Goal: Information Seeking & Learning: Learn about a topic

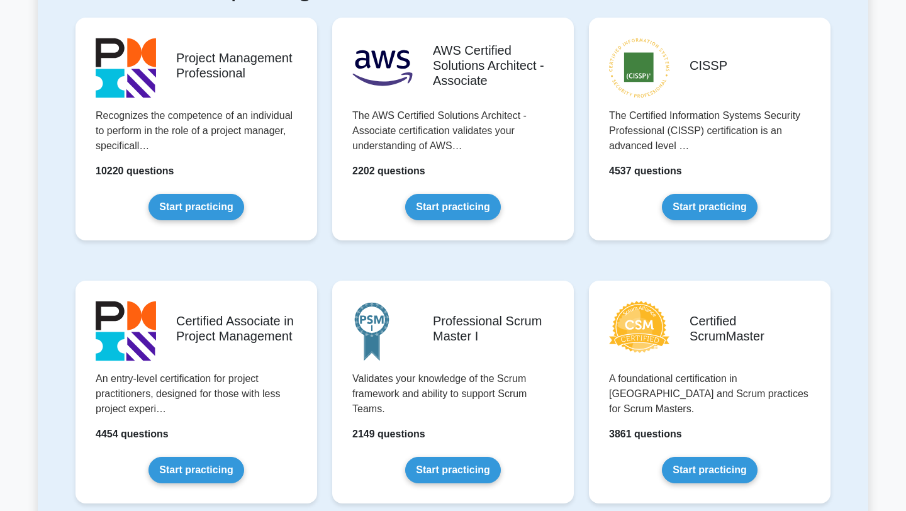
click at [279, 251] on div "Project Management Professional Recognizes the competence of an individual to p…" at bounding box center [196, 139] width 257 height 263
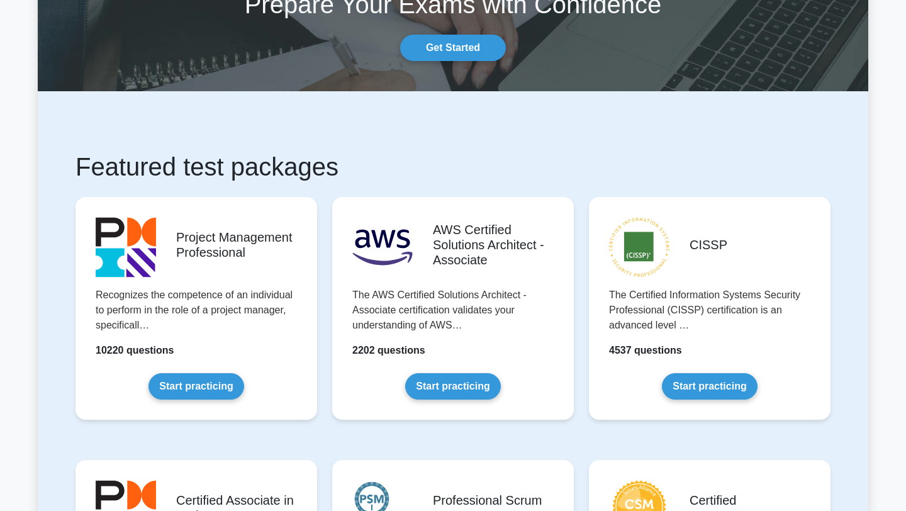
scroll to position [189, 0]
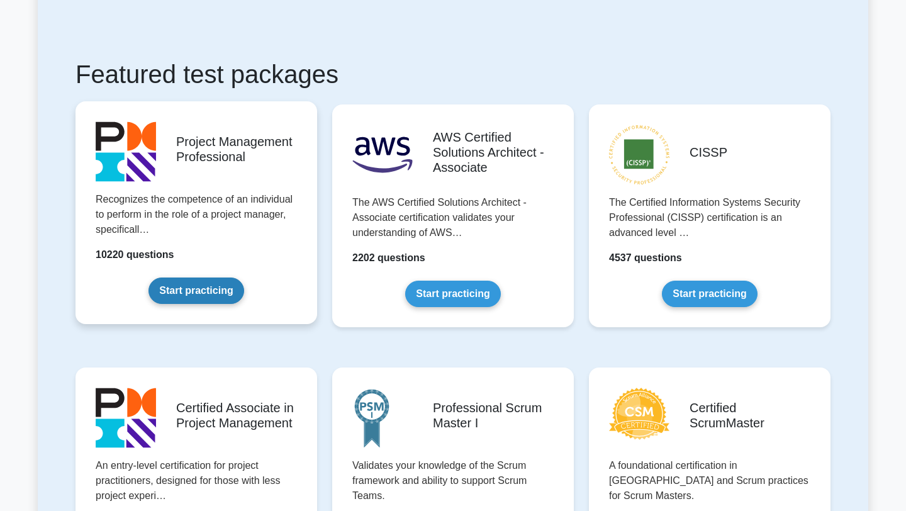
click at [202, 289] on link "Start practicing" at bounding box center [195, 290] width 95 height 26
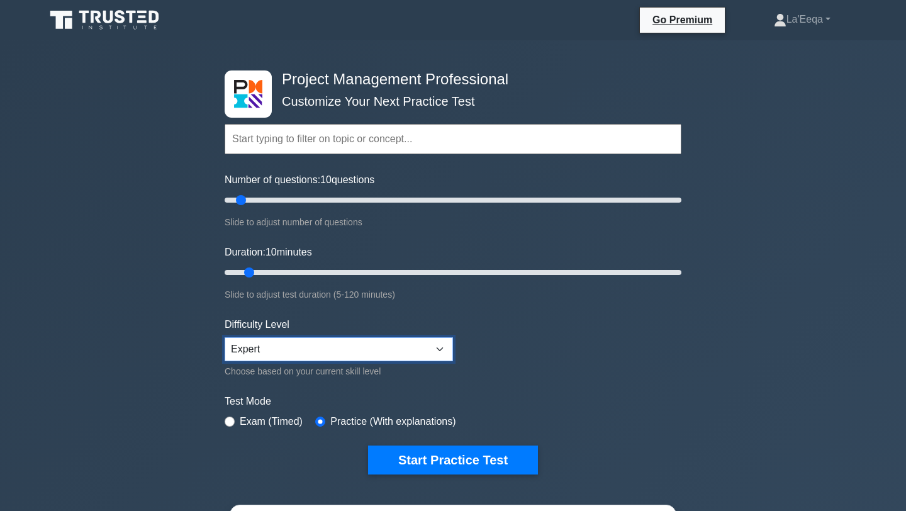
click at [410, 353] on select "Beginner Intermediate Expert" at bounding box center [339, 349] width 228 height 24
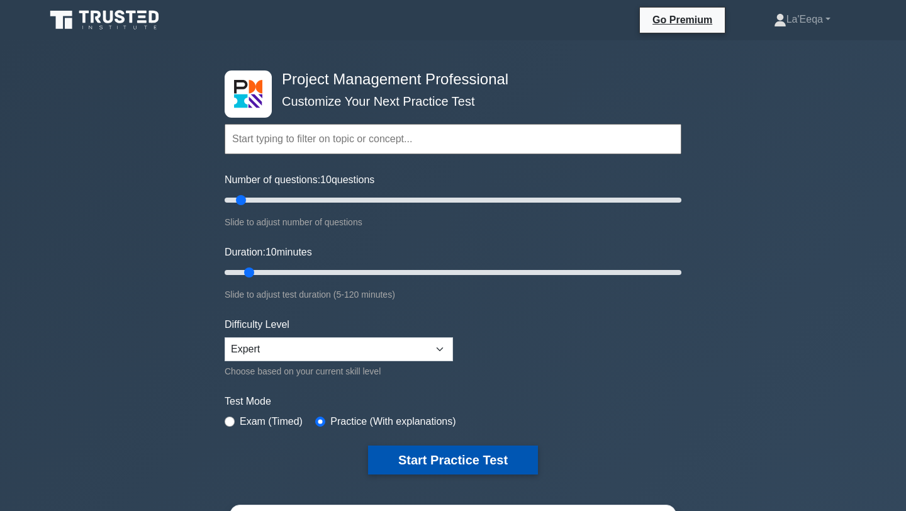
click at [433, 459] on button "Start Practice Test" at bounding box center [453, 459] width 170 height 29
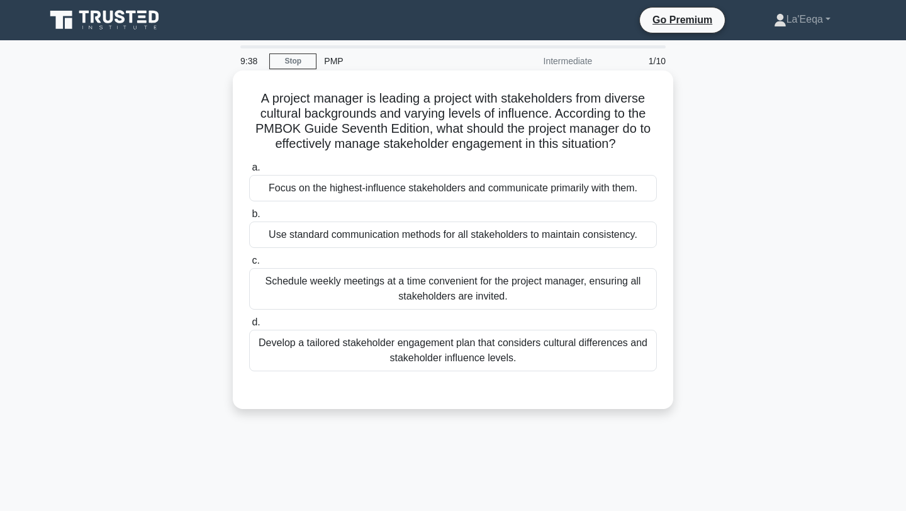
click at [450, 364] on div "Develop a tailored stakeholder engagement plan that considers cultural differen…" at bounding box center [453, 351] width 408 height 42
click at [249, 326] on input "d. Develop a tailored stakeholder engagement plan that considers cultural diffe…" at bounding box center [249, 322] width 0 height 8
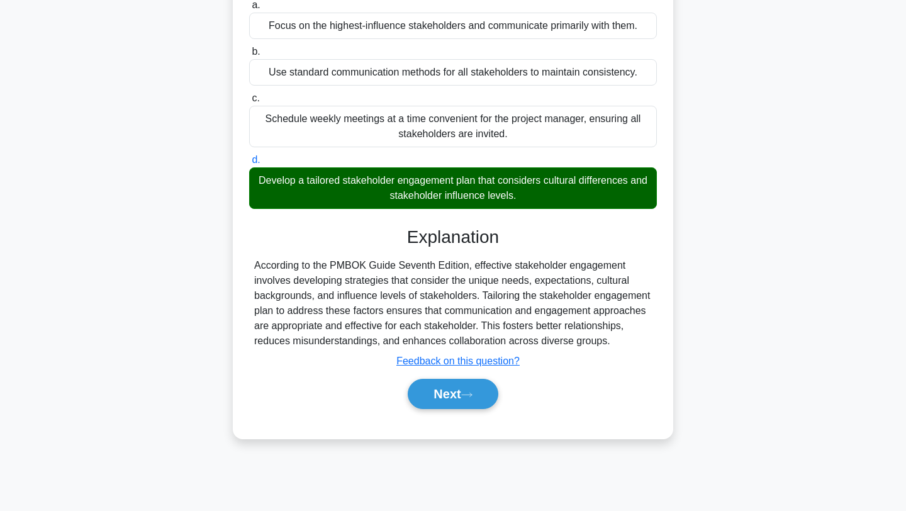
scroll to position [169, 0]
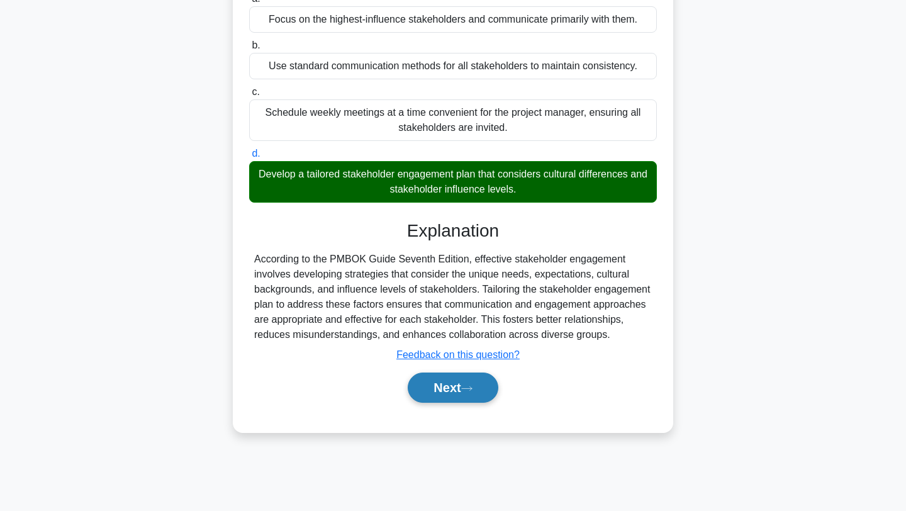
click at [452, 386] on button "Next" at bounding box center [453, 387] width 90 height 30
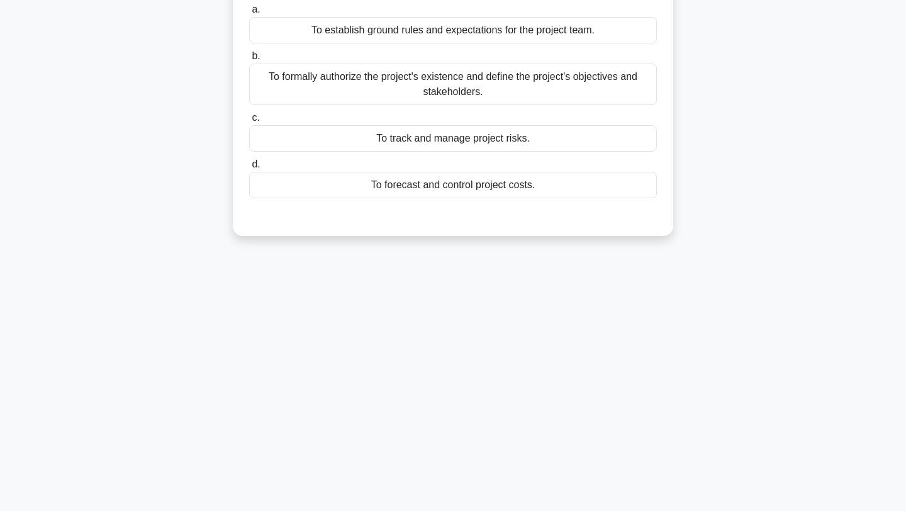
scroll to position [0, 0]
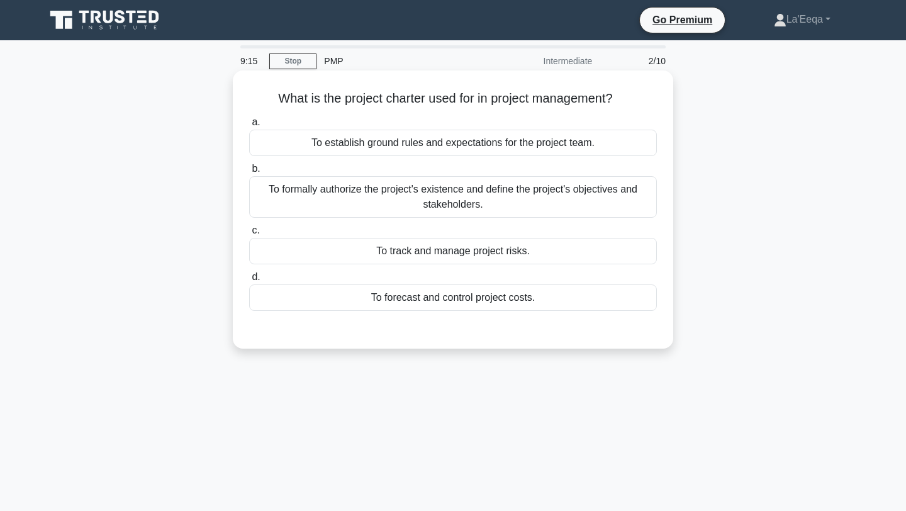
click at [418, 196] on div "To formally authorize the project's existence and define the project's objectiv…" at bounding box center [453, 197] width 408 height 42
click at [249, 173] on input "b. To formally authorize the project's existence and define the project's objec…" at bounding box center [249, 169] width 0 height 8
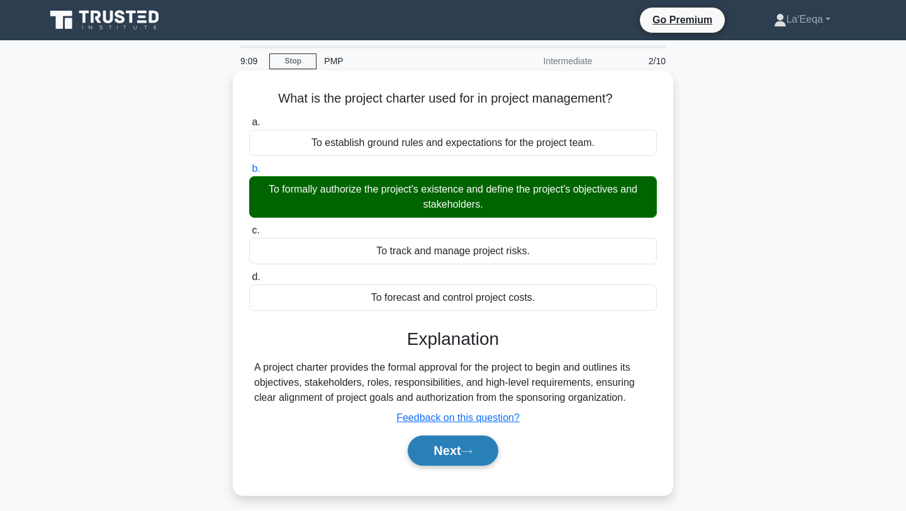
click at [439, 460] on button "Next" at bounding box center [453, 450] width 90 height 30
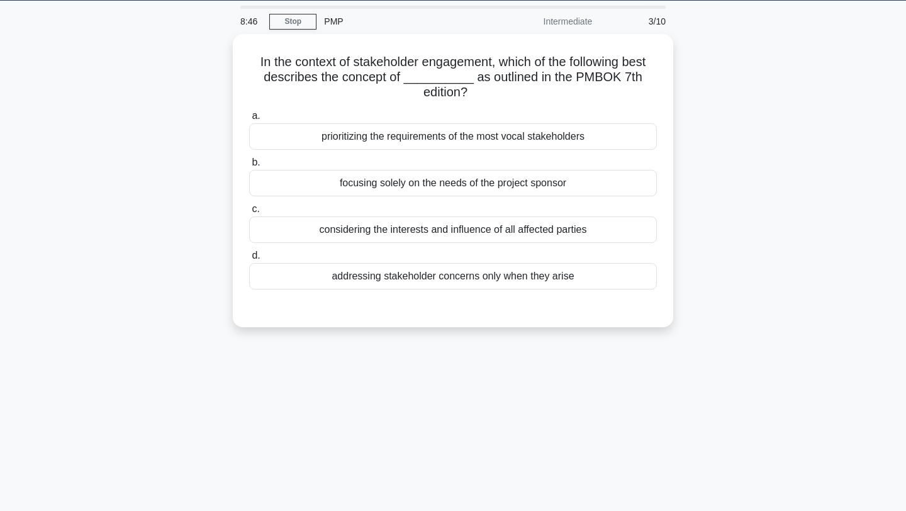
scroll to position [38, 0]
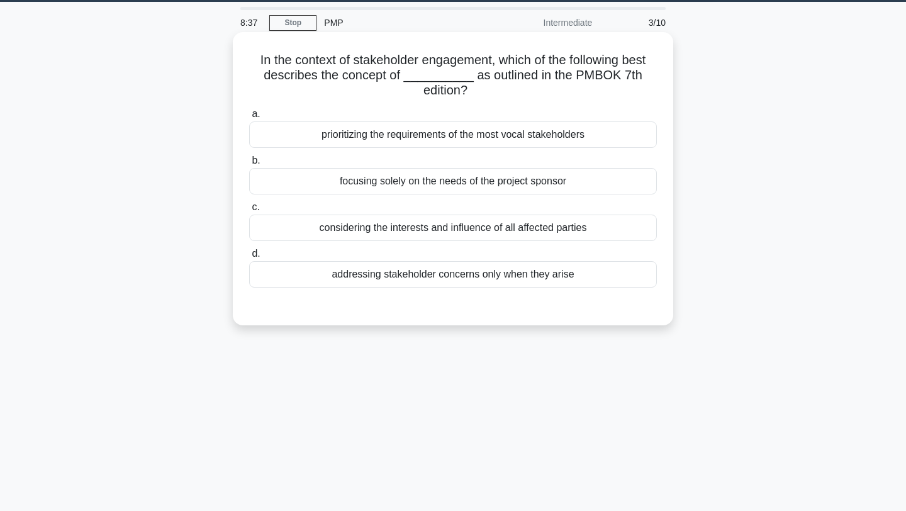
click at [373, 231] on div "considering the interests and influence of all affected parties" at bounding box center [453, 227] width 408 height 26
click at [249, 211] on input "c. considering the interests and influence of all affected parties" at bounding box center [249, 207] width 0 height 8
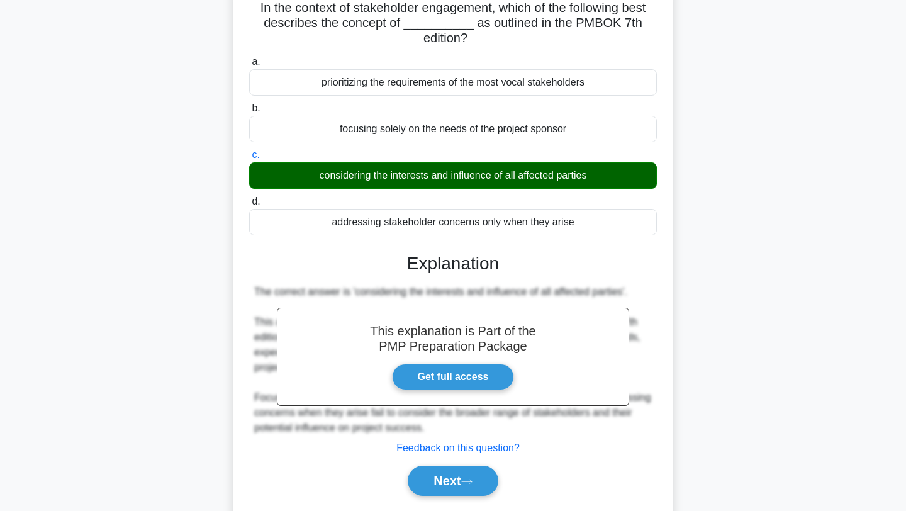
scroll to position [169, 0]
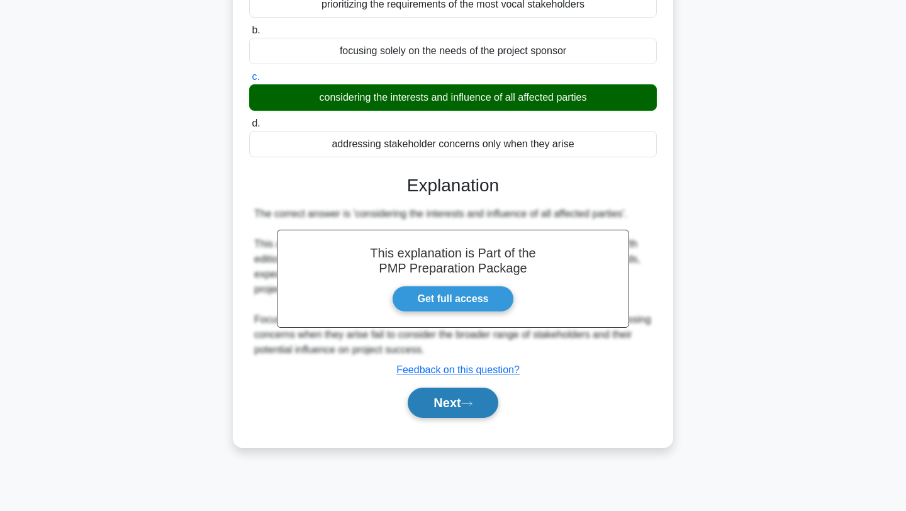
click at [453, 403] on button "Next" at bounding box center [453, 402] width 90 height 30
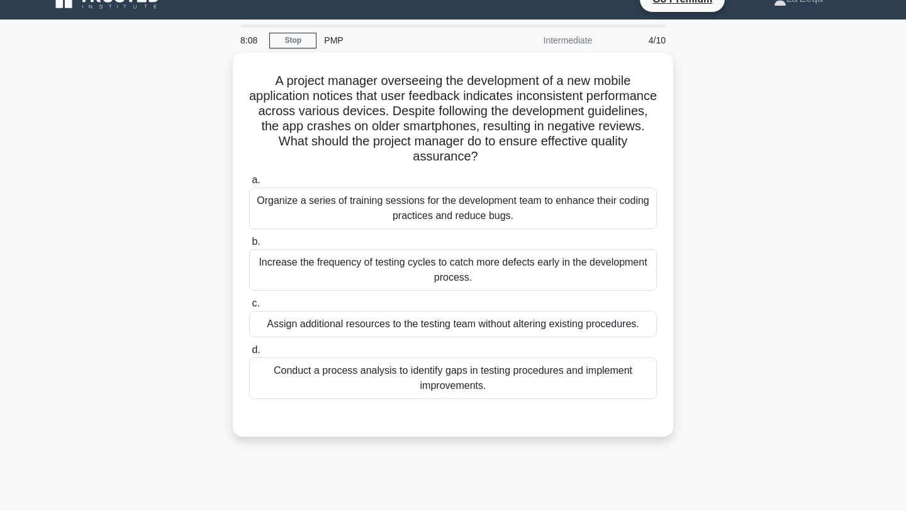
scroll to position [27, 0]
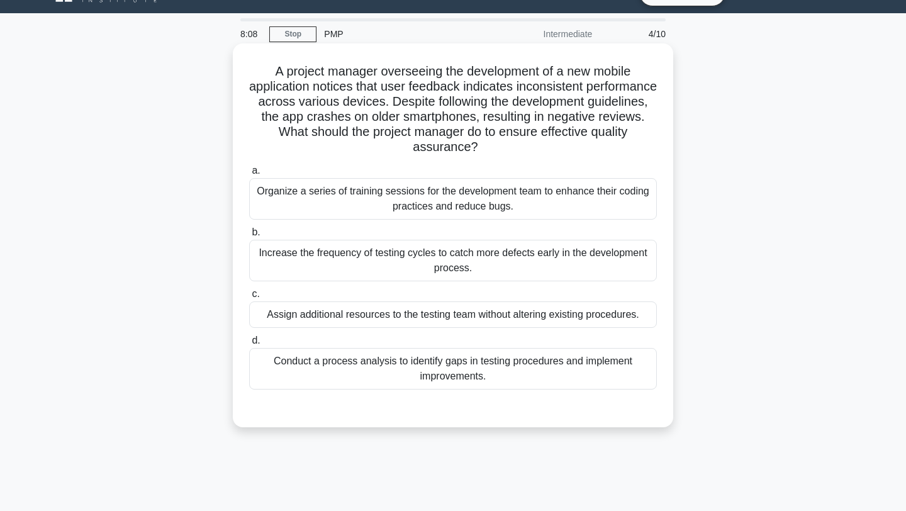
click at [344, 362] on div "Conduct a process analysis to identify gaps in testing procedures and implement…" at bounding box center [453, 369] width 408 height 42
click at [249, 345] on input "d. Conduct a process analysis to identify gaps in testing procedures and implem…" at bounding box center [249, 340] width 0 height 8
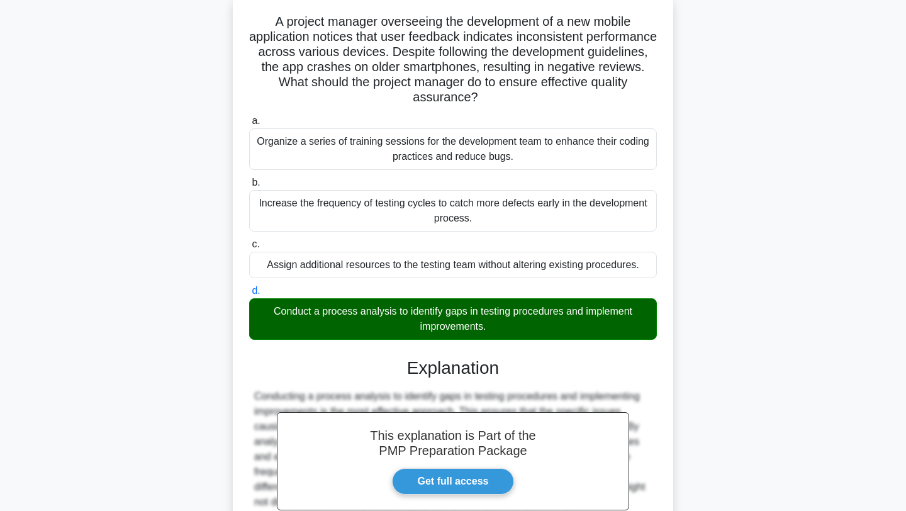
scroll to position [204, 0]
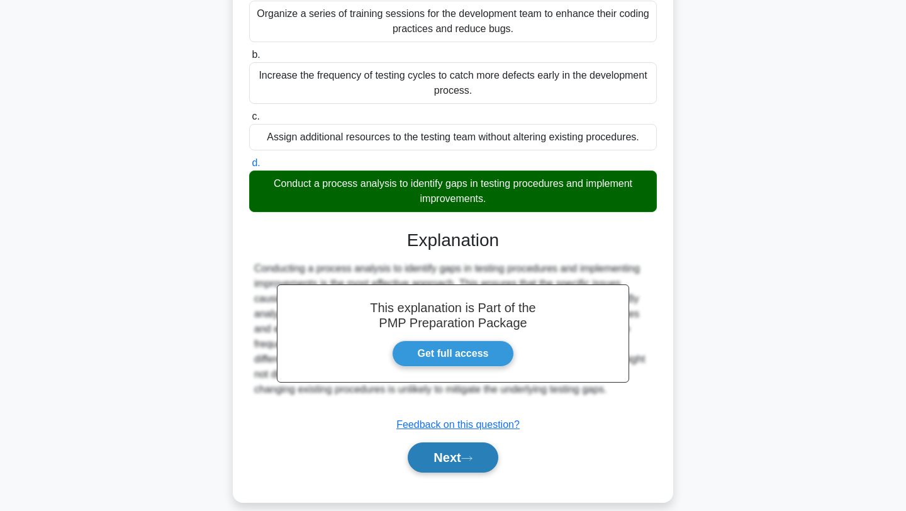
click at [475, 447] on button "Next" at bounding box center [453, 457] width 90 height 30
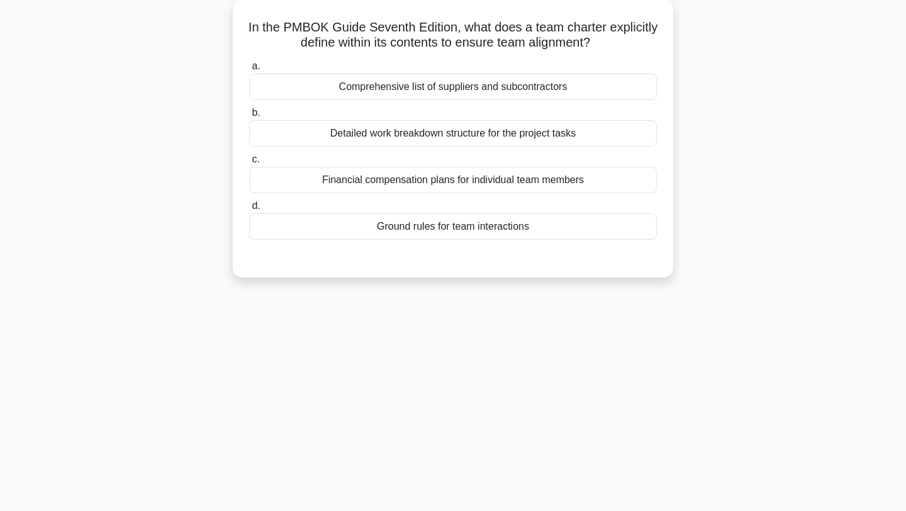
scroll to position [0, 0]
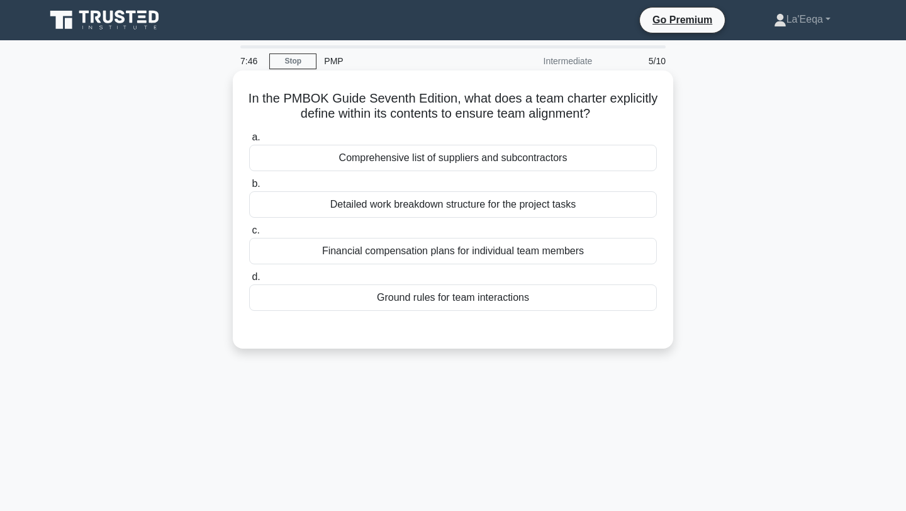
click at [454, 216] on div "Detailed work breakdown structure for the project tasks" at bounding box center [453, 204] width 408 height 26
click at [249, 188] on input "b. Detailed work breakdown structure for the project tasks" at bounding box center [249, 184] width 0 height 8
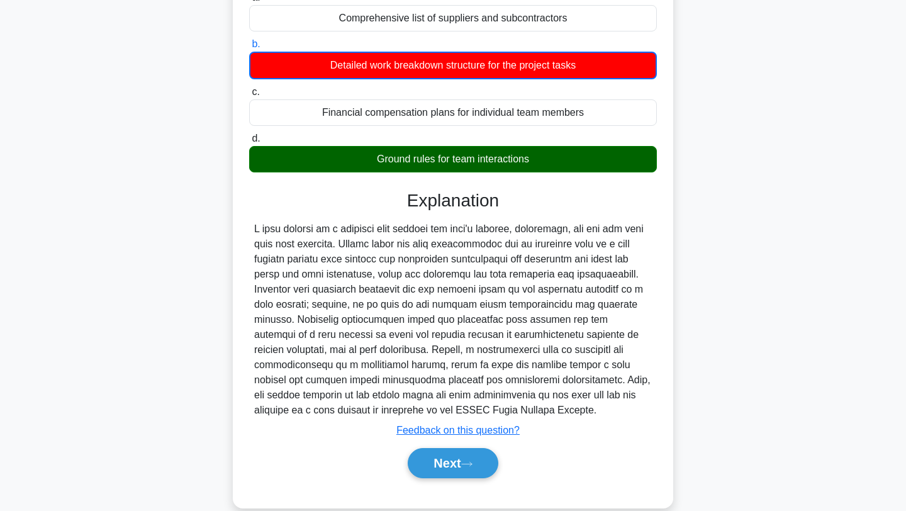
scroll to position [169, 0]
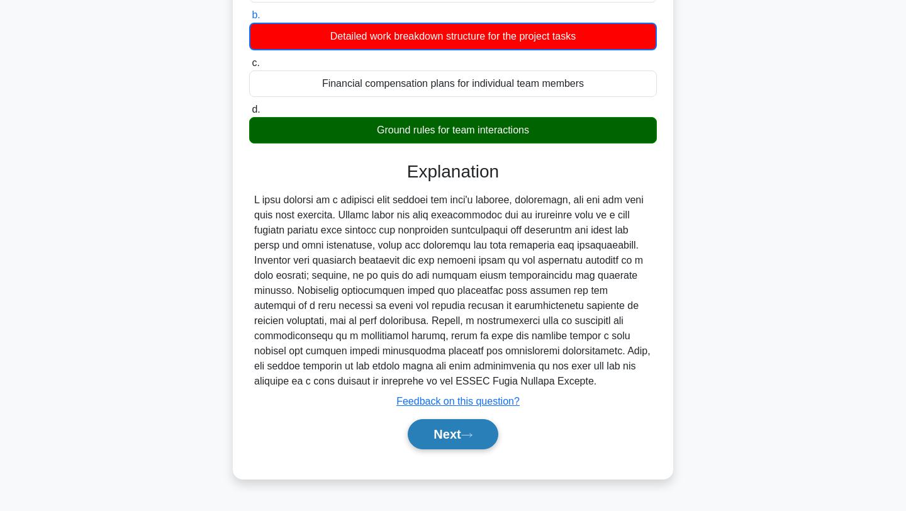
click at [464, 430] on button "Next" at bounding box center [453, 434] width 90 height 30
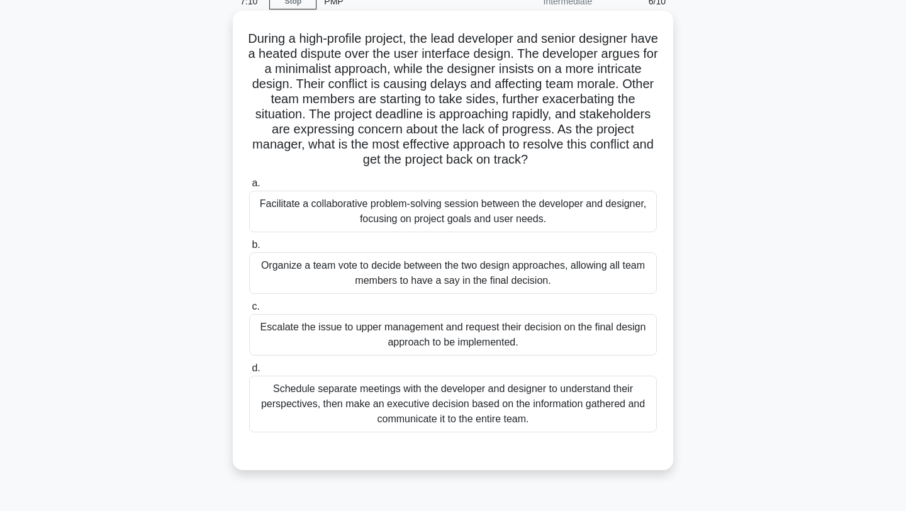
scroll to position [65, 0]
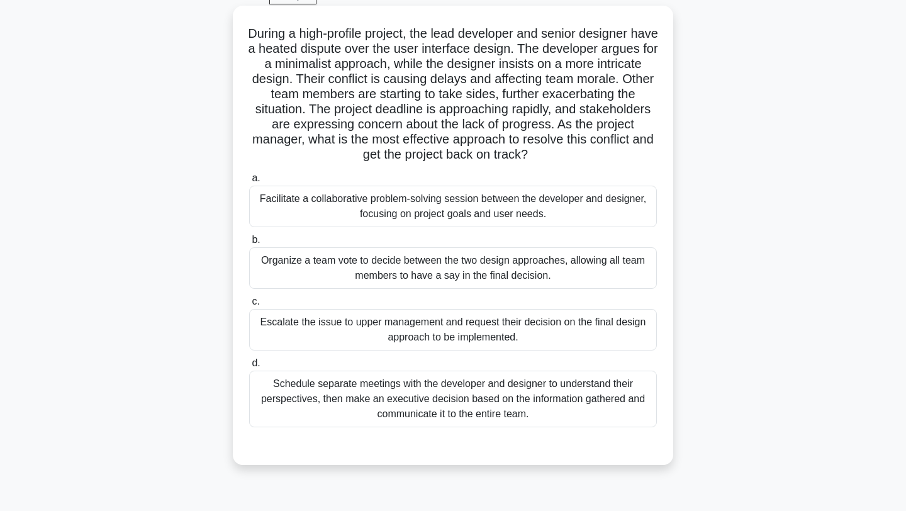
click at [564, 223] on div "Facilitate a collaborative problem-solving session between the developer and de…" at bounding box center [453, 207] width 408 height 42
click at [249, 182] on input "a. Facilitate a collaborative problem-solving session between the developer and…" at bounding box center [249, 178] width 0 height 8
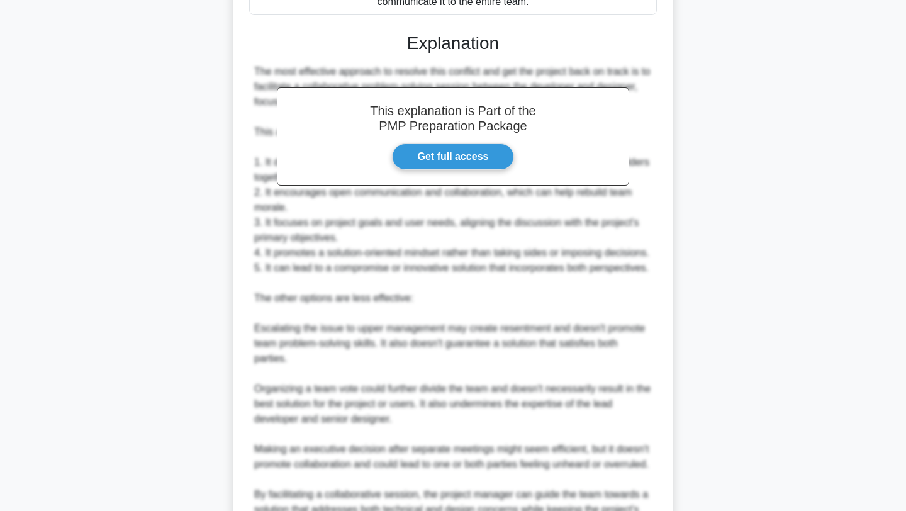
scroll to position [627, 0]
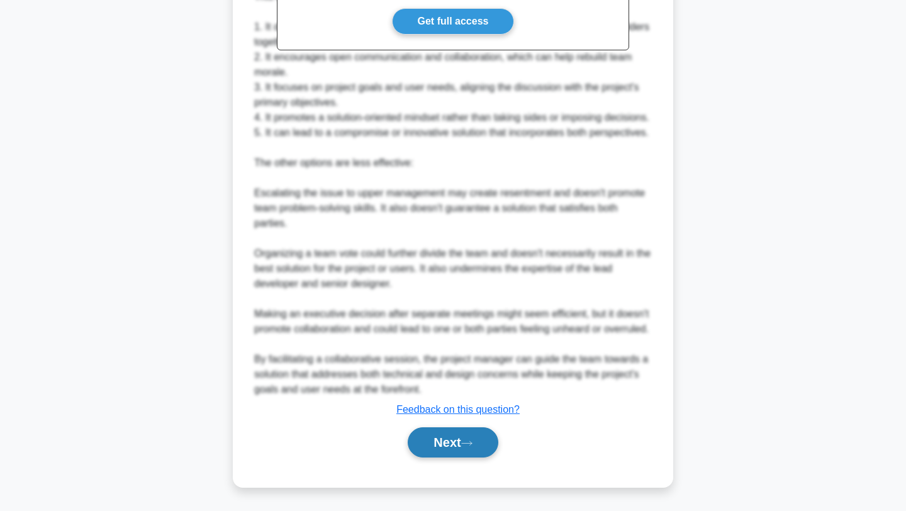
click at [435, 436] on button "Next" at bounding box center [453, 442] width 90 height 30
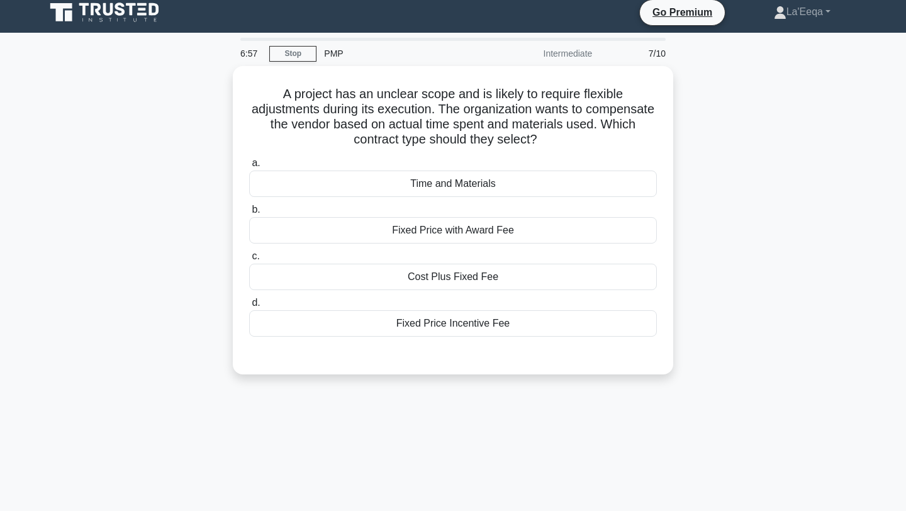
scroll to position [0, 0]
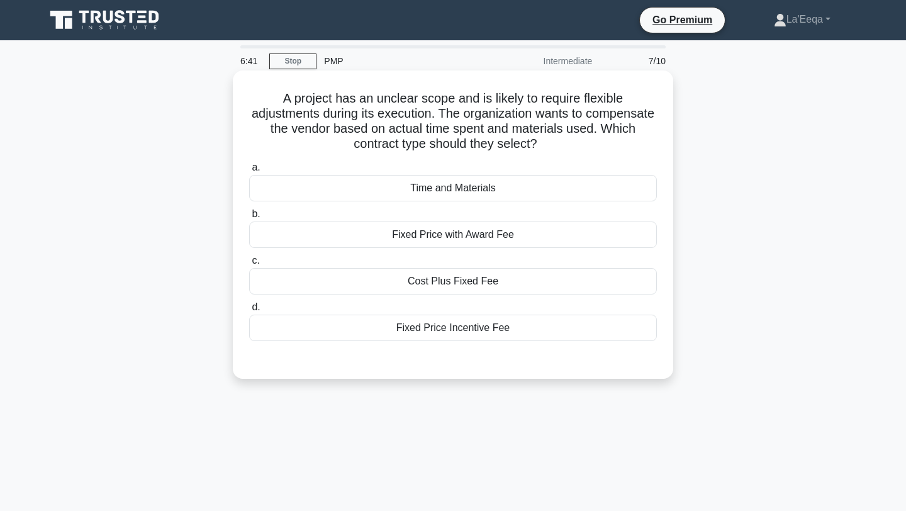
click at [474, 190] on div "Time and Materials" at bounding box center [453, 188] width 408 height 26
click at [249, 172] on input "a. Time and Materials" at bounding box center [249, 168] width 0 height 8
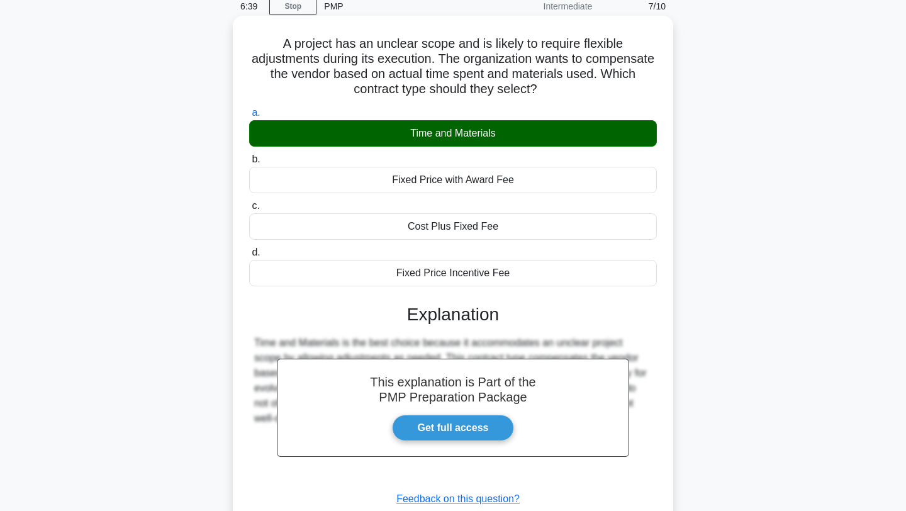
scroll to position [169, 0]
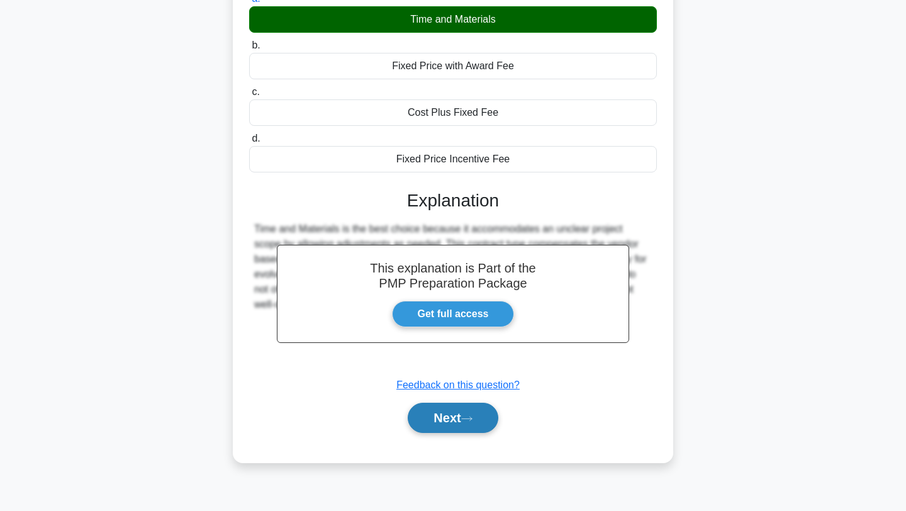
click at [449, 413] on button "Next" at bounding box center [453, 418] width 90 height 30
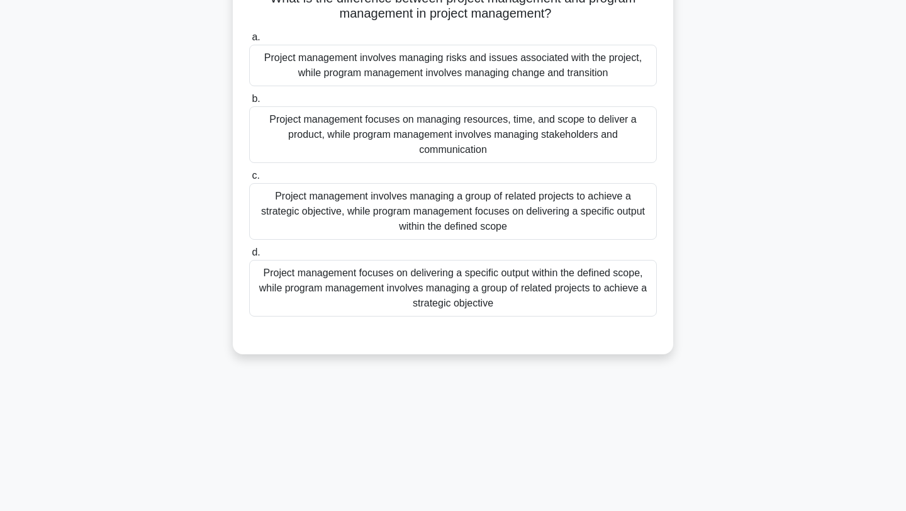
scroll to position [0, 0]
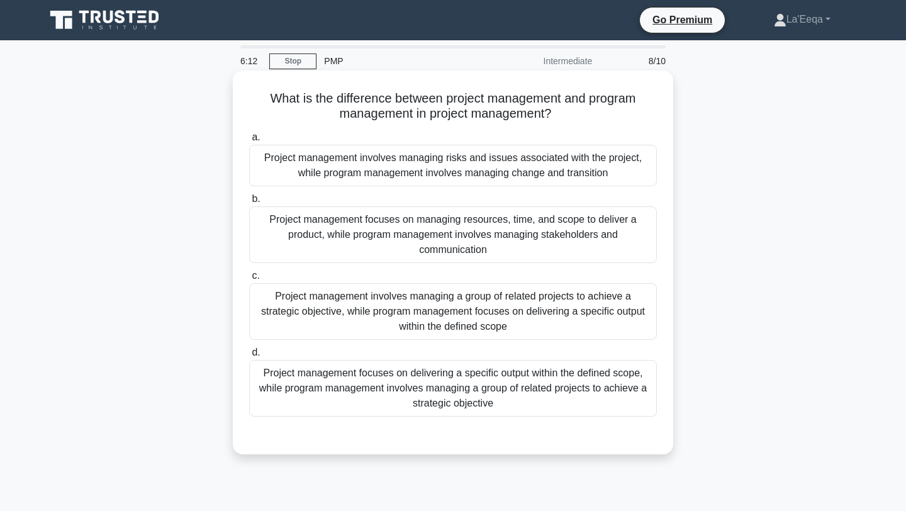
click at [325, 309] on div "Project management involves managing a group of related projects to achieve a s…" at bounding box center [453, 311] width 408 height 57
click at [249, 280] on input "c. Project management involves managing a group of related projects to achieve …" at bounding box center [249, 276] width 0 height 8
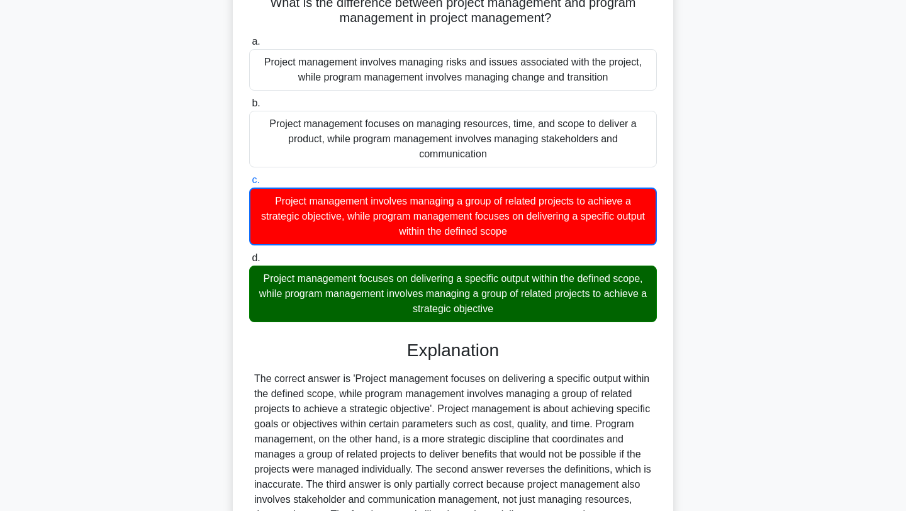
scroll to position [251, 0]
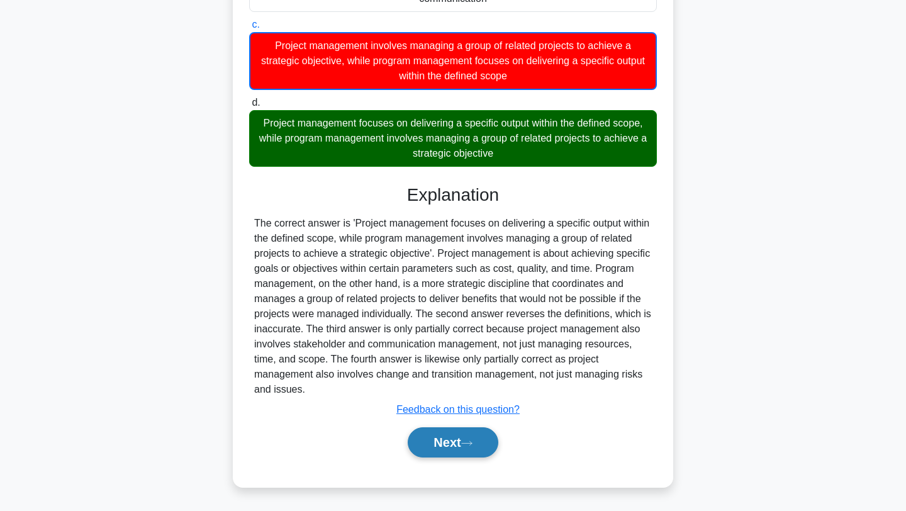
click at [441, 455] on button "Next" at bounding box center [453, 442] width 90 height 30
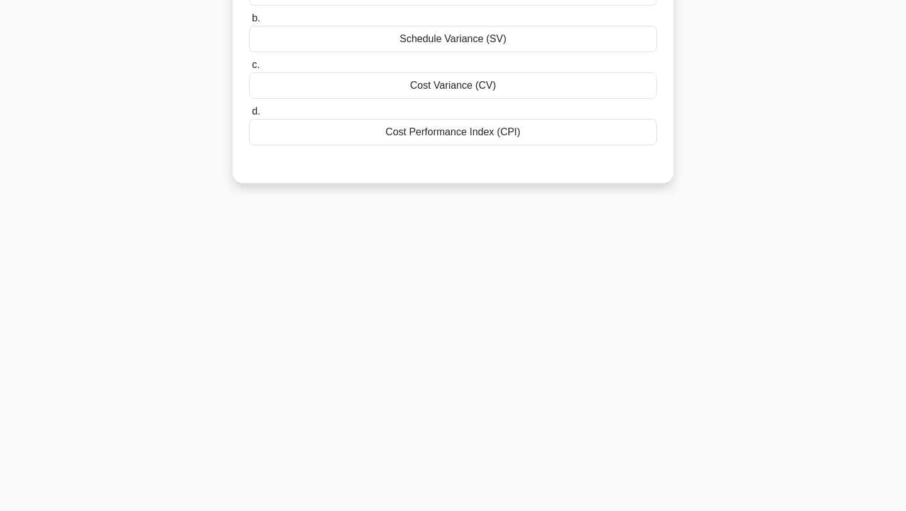
click at [446, 438] on div "6:09 Stop PMP Intermediate 9/10 ______________ is a KPI used to measure the eff…" at bounding box center [453, 191] width 830 height 629
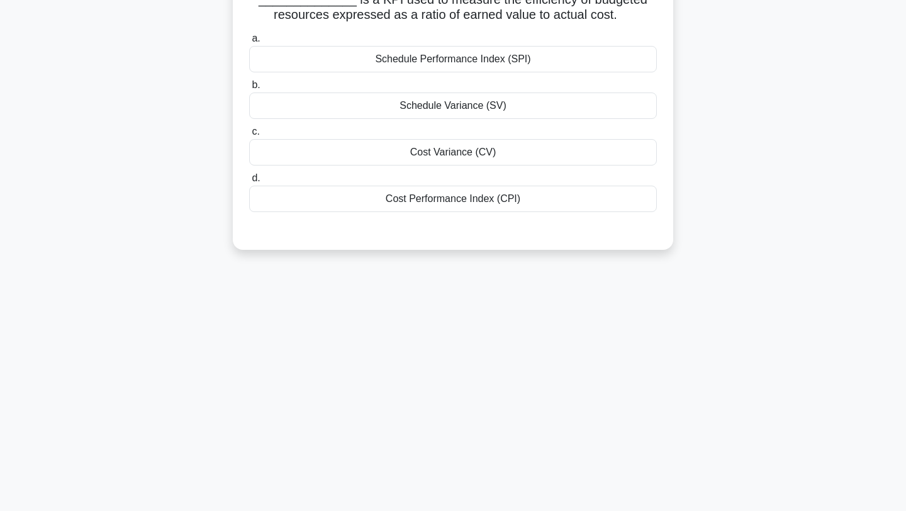
scroll to position [0, 0]
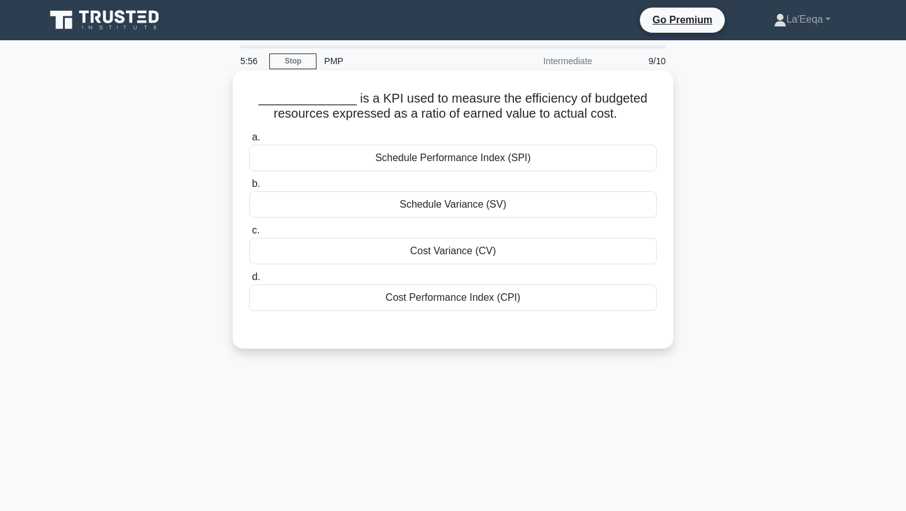
click at [415, 303] on div "Cost Performance Index (CPI)" at bounding box center [453, 297] width 408 height 26
click at [249, 281] on input "d. Cost Performance Index (CPI)" at bounding box center [249, 277] width 0 height 8
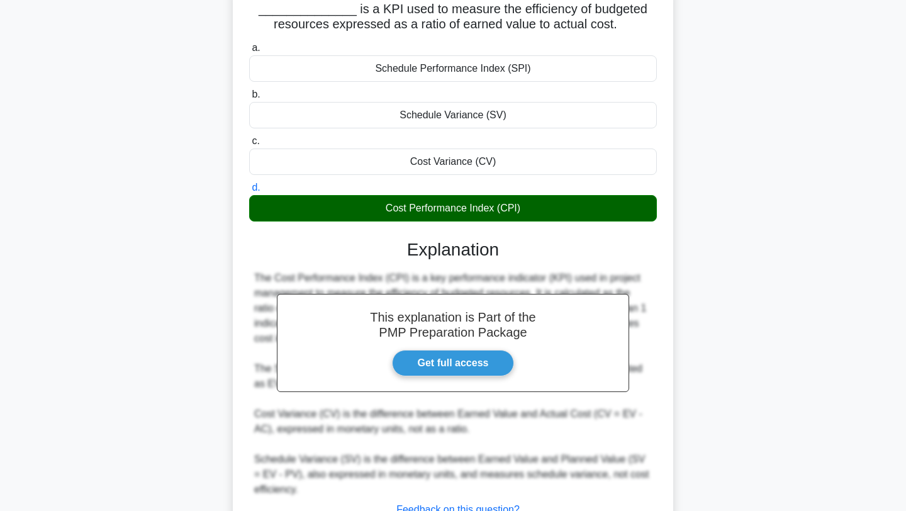
scroll to position [189, 0]
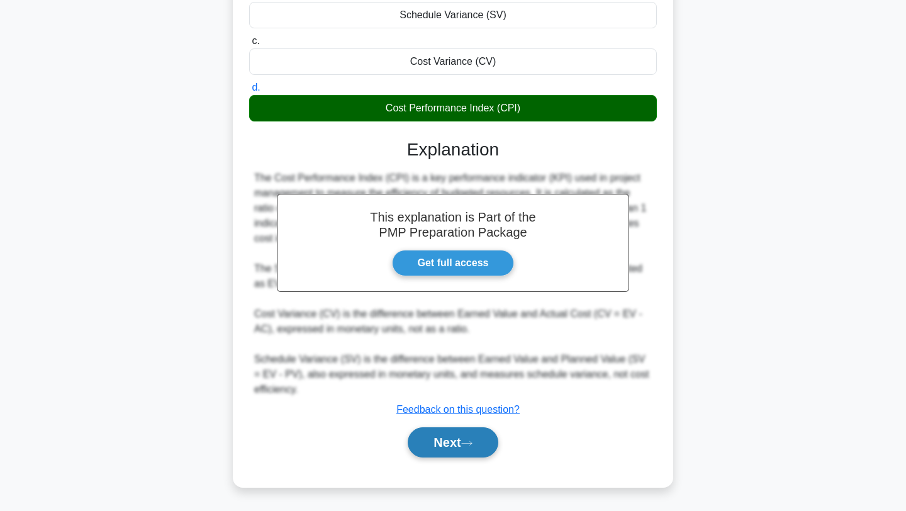
click at [427, 430] on button "Next" at bounding box center [453, 442] width 90 height 30
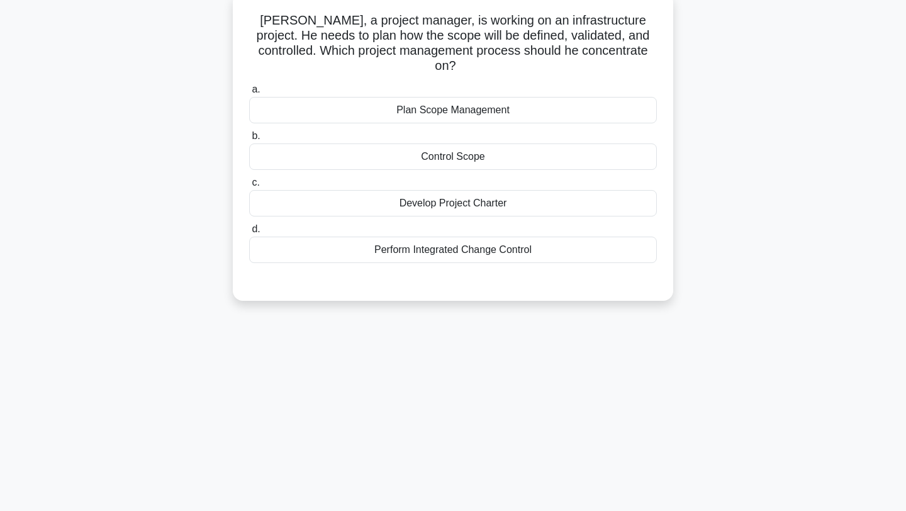
scroll to position [0, 0]
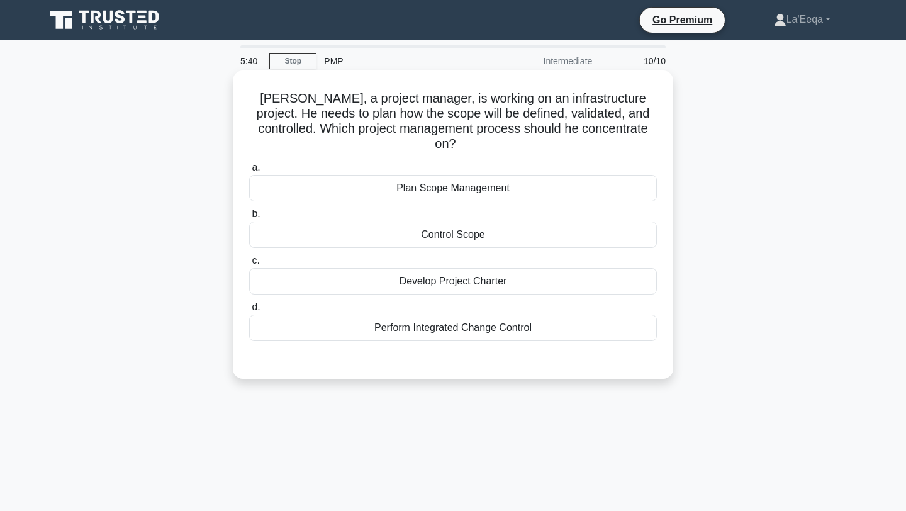
click at [451, 175] on div "Plan Scope Management" at bounding box center [453, 188] width 408 height 26
click at [249, 167] on input "a. Plan Scope Management" at bounding box center [249, 168] width 0 height 8
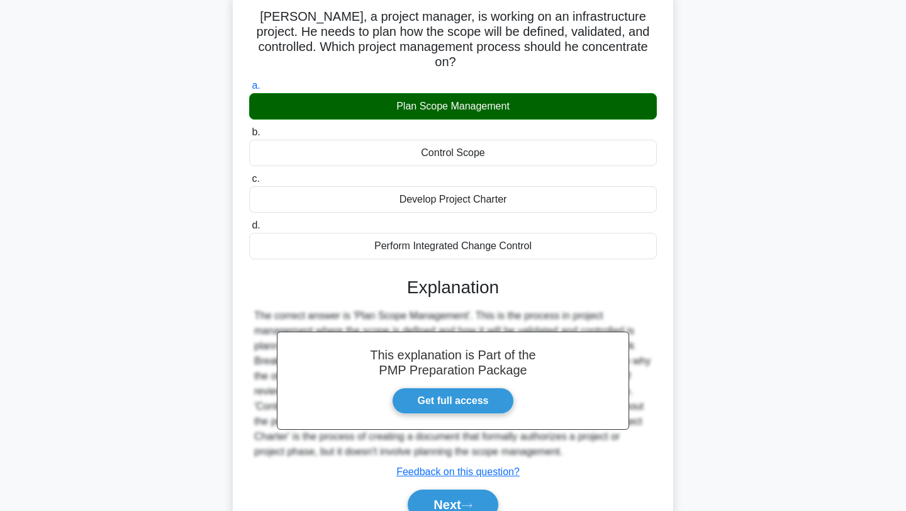
scroll to position [169, 0]
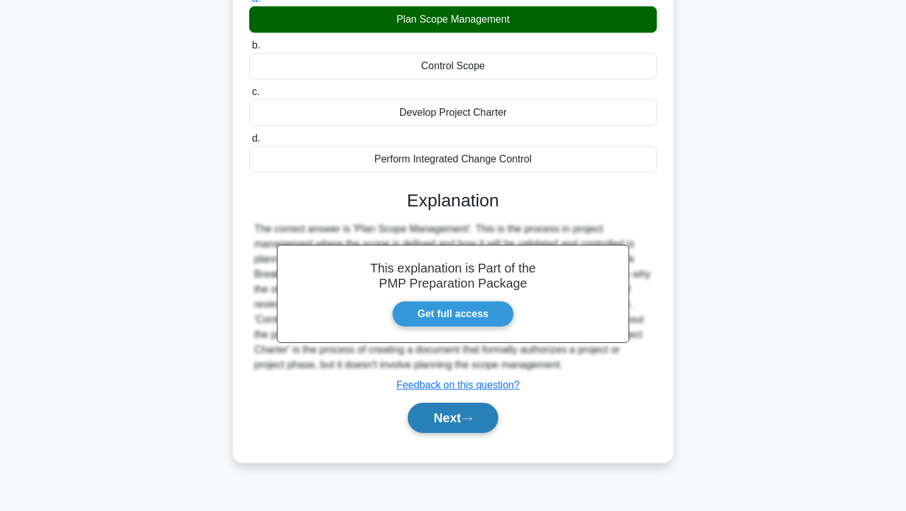
click at [416, 403] on button "Next" at bounding box center [453, 418] width 90 height 30
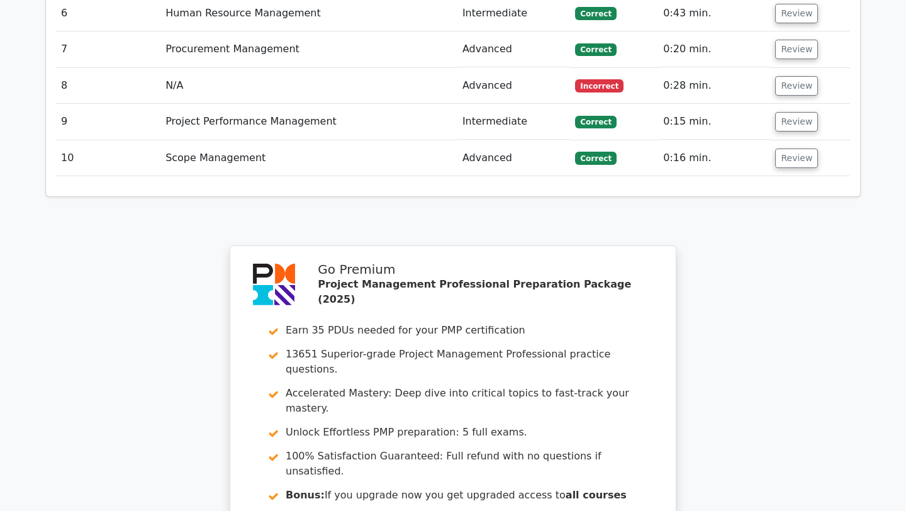
scroll to position [1972, 0]
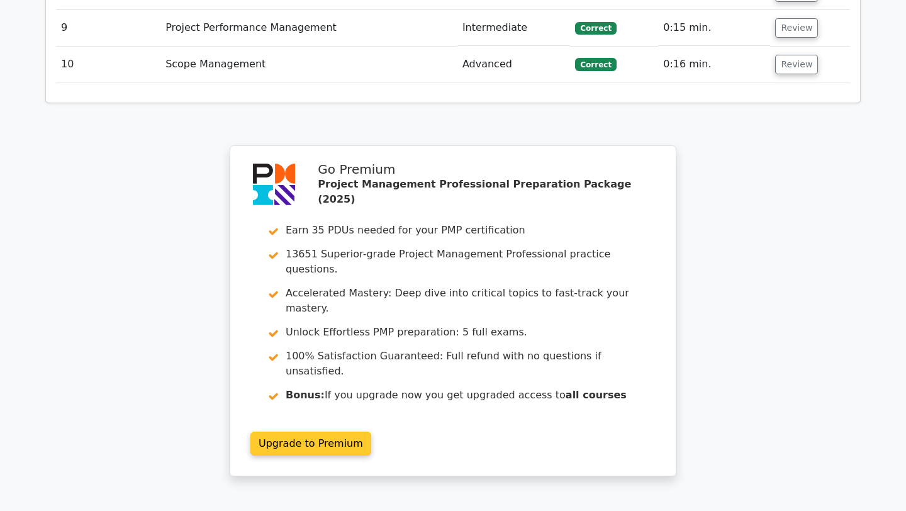
click at [289, 431] on link "Upgrade to Premium" at bounding box center [310, 443] width 121 height 24
